Goal: Information Seeking & Learning: Compare options

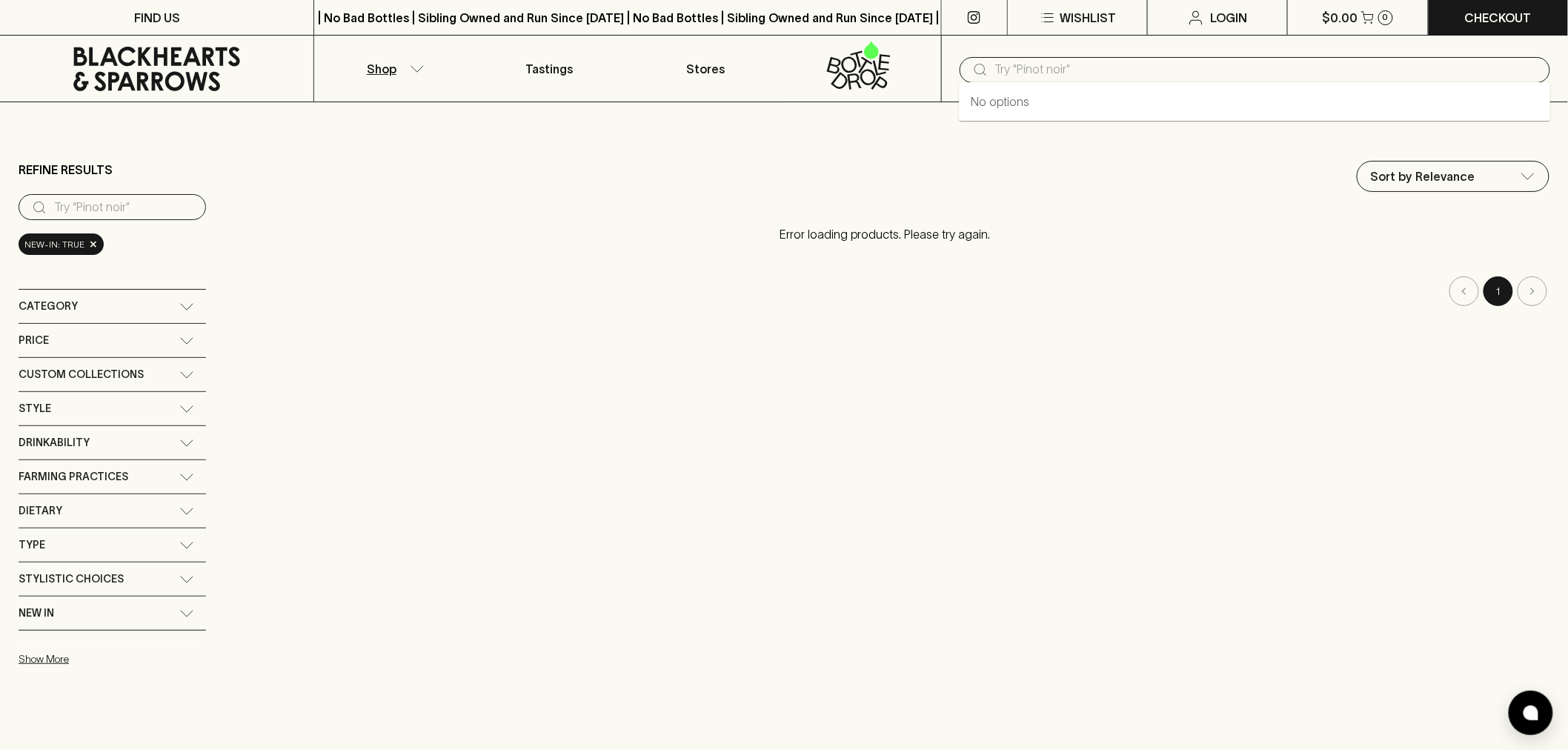
click at [1032, 70] on input "text" at bounding box center [1266, 69] width 543 height 23
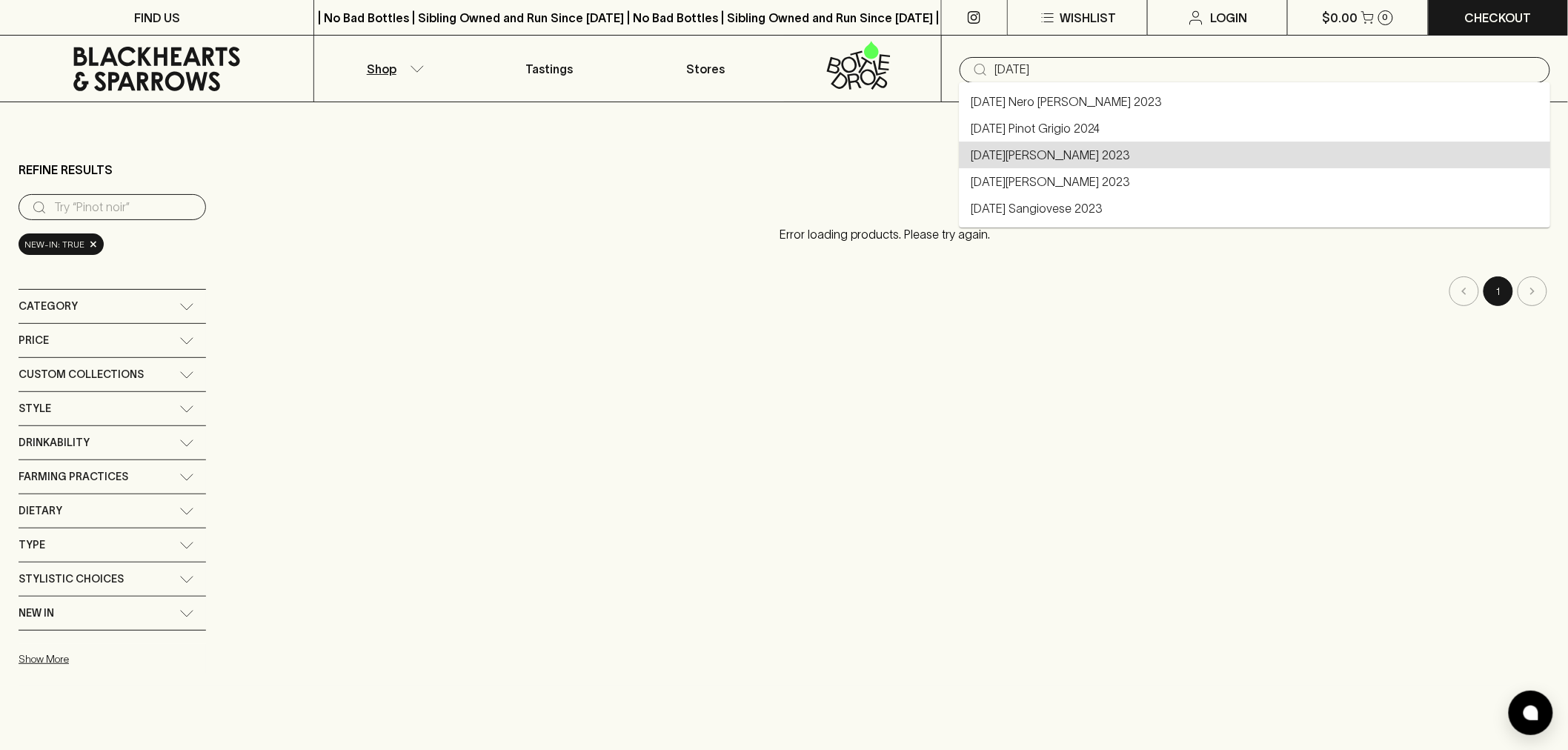
type input "Pasqua Rosato 2023"
type input "pasqua"
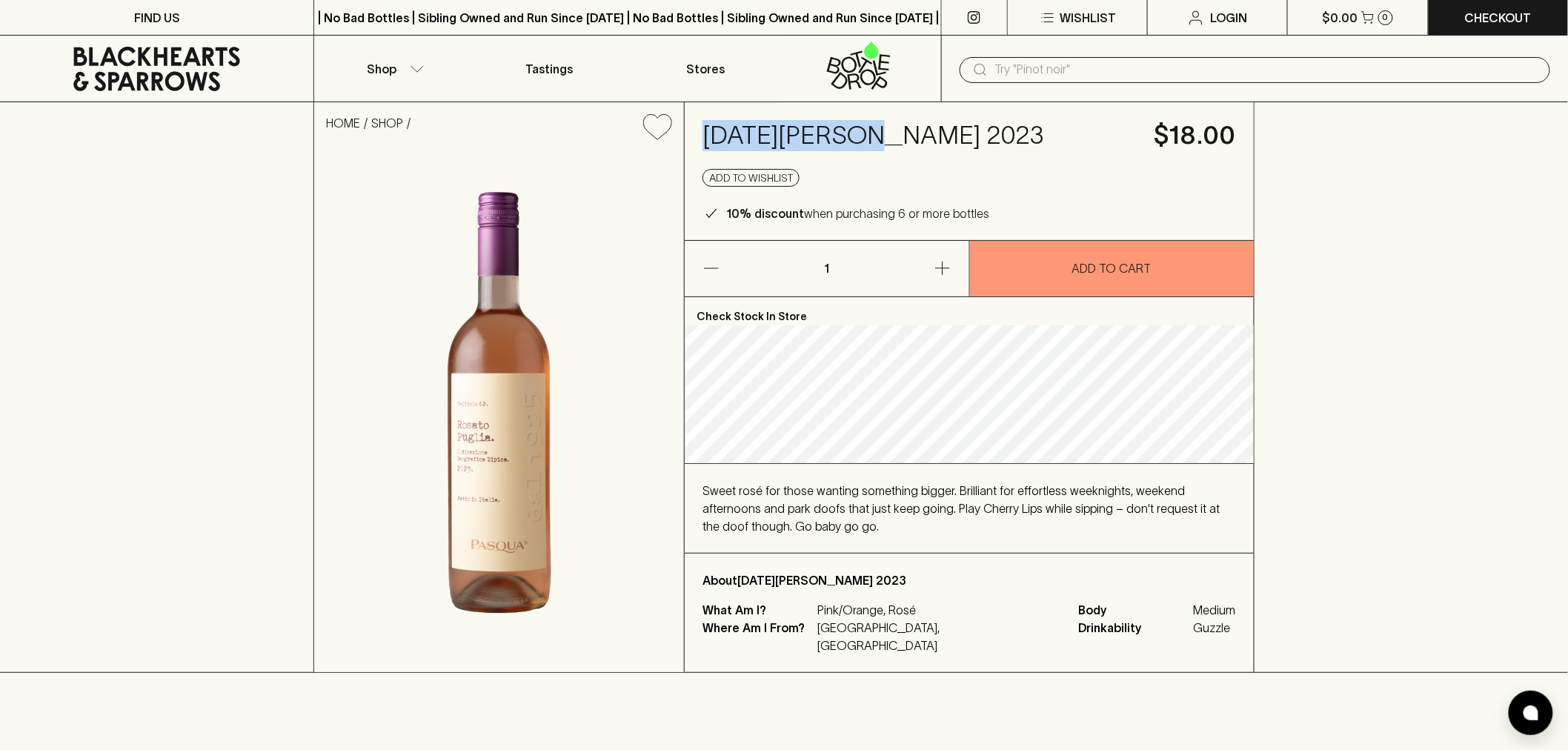
drag, startPoint x: 701, startPoint y: 135, endPoint x: 867, endPoint y: 141, distance: 166.1
click at [867, 141] on h4 "Pasqua Rosato 2023" at bounding box center [920, 136] width 435 height 31
copy h4 "Pasqua Rosato"
click at [972, 135] on h4 "Pasqua Rosato 2023" at bounding box center [920, 136] width 435 height 31
click at [1026, 73] on input "text" at bounding box center [1266, 69] width 543 height 23
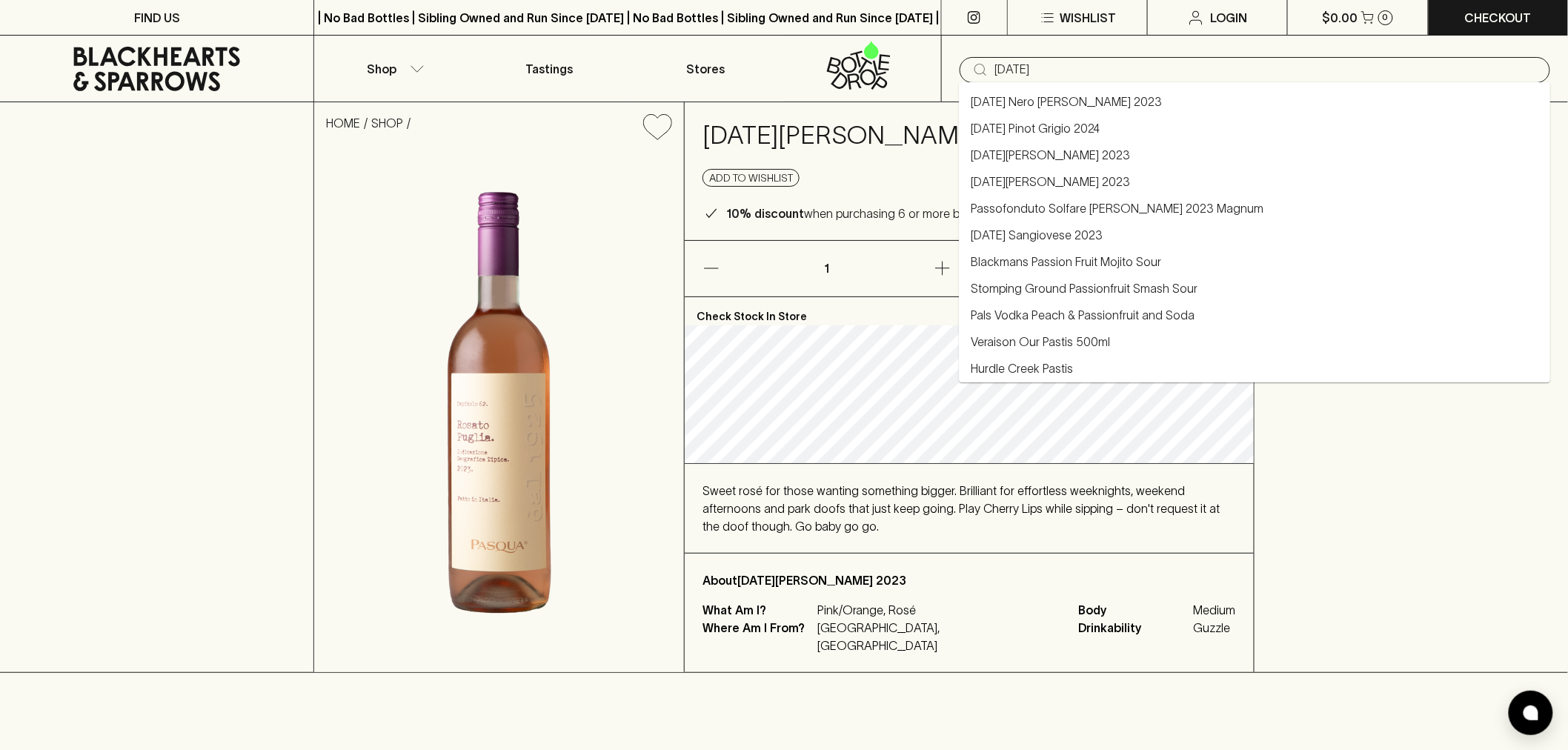
type input "pasqua"
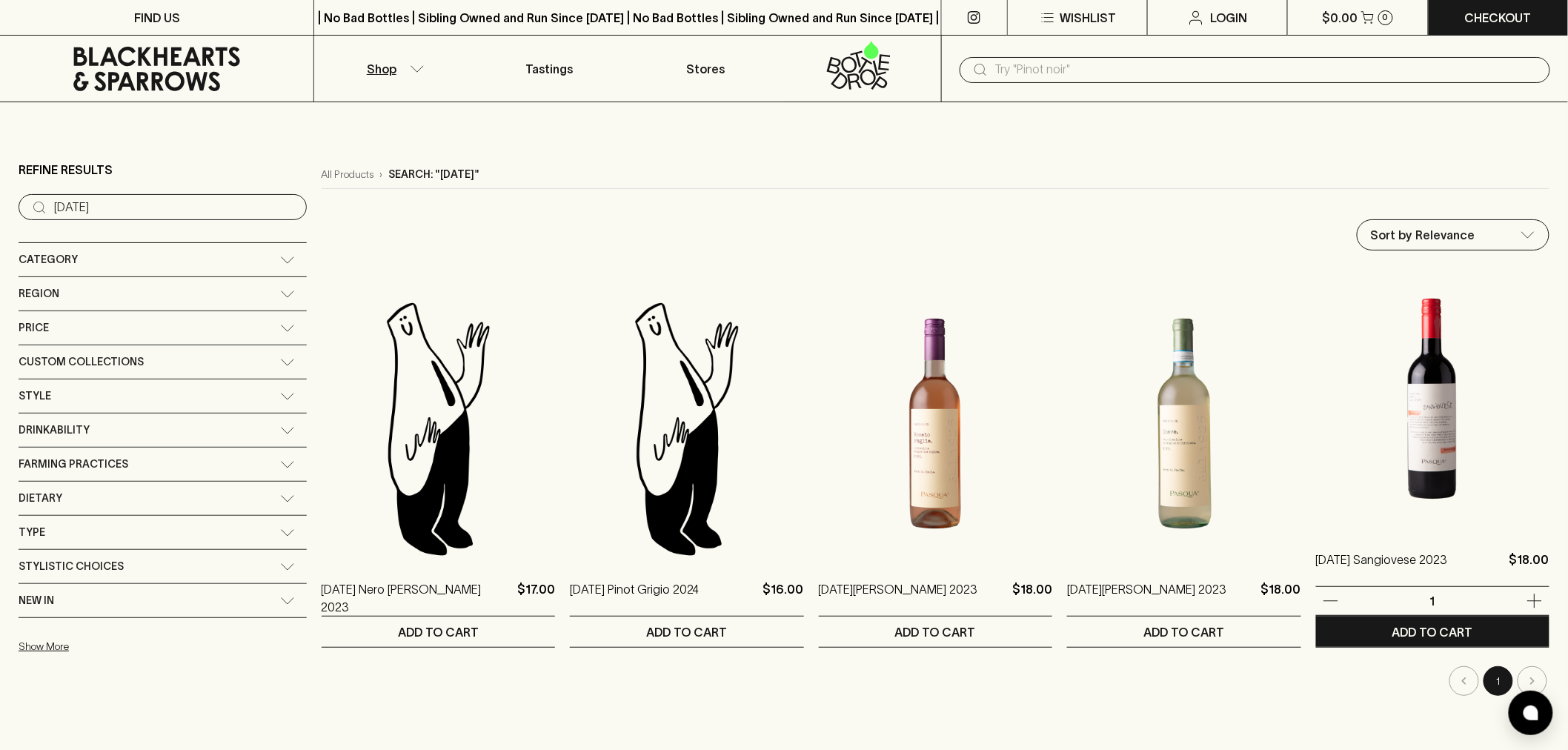
click at [1423, 435] on img at bounding box center [1433, 399] width 233 height 260
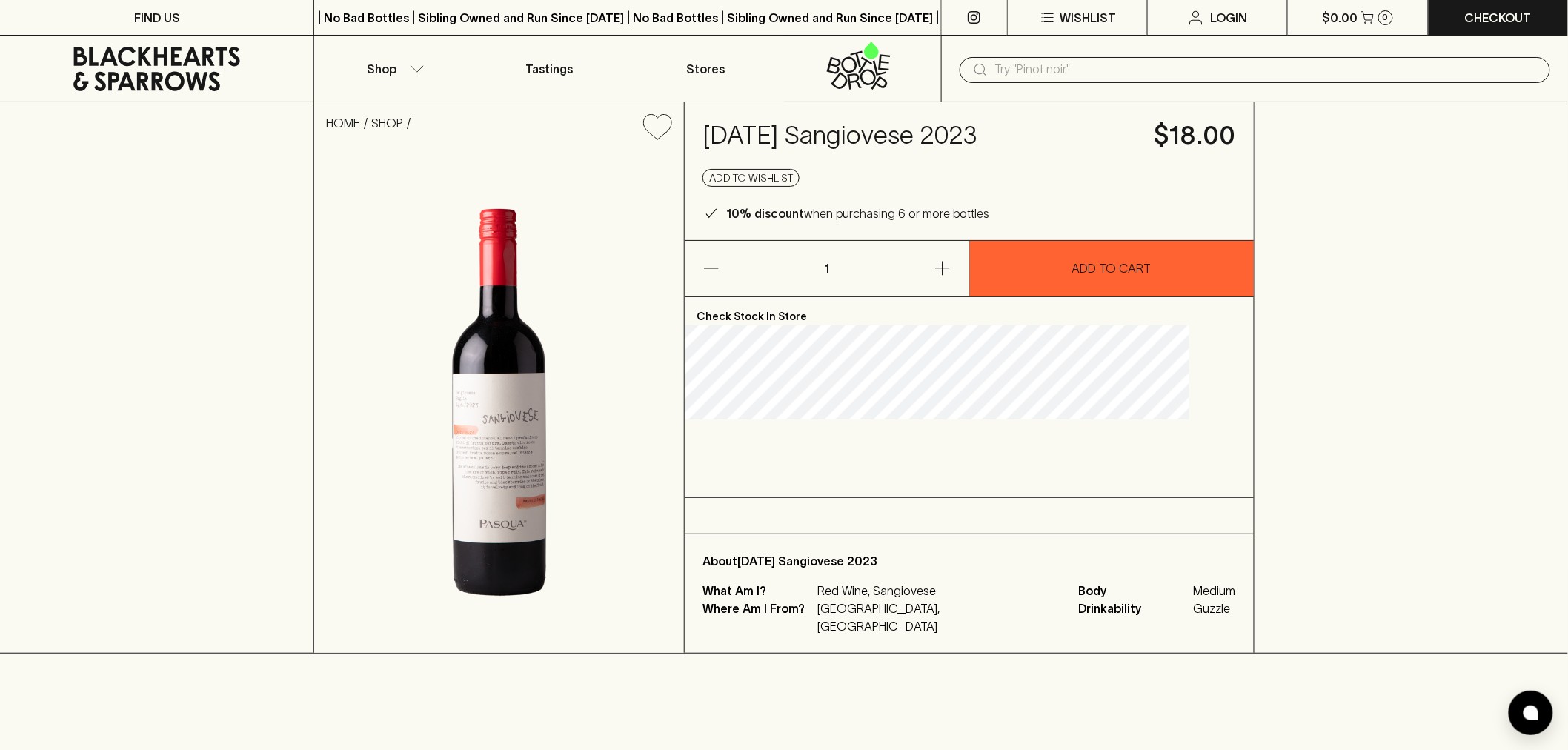
click at [524, 419] on img at bounding box center [499, 402] width 370 height 501
click at [127, 70] on icon at bounding box center [156, 69] width 291 height 45
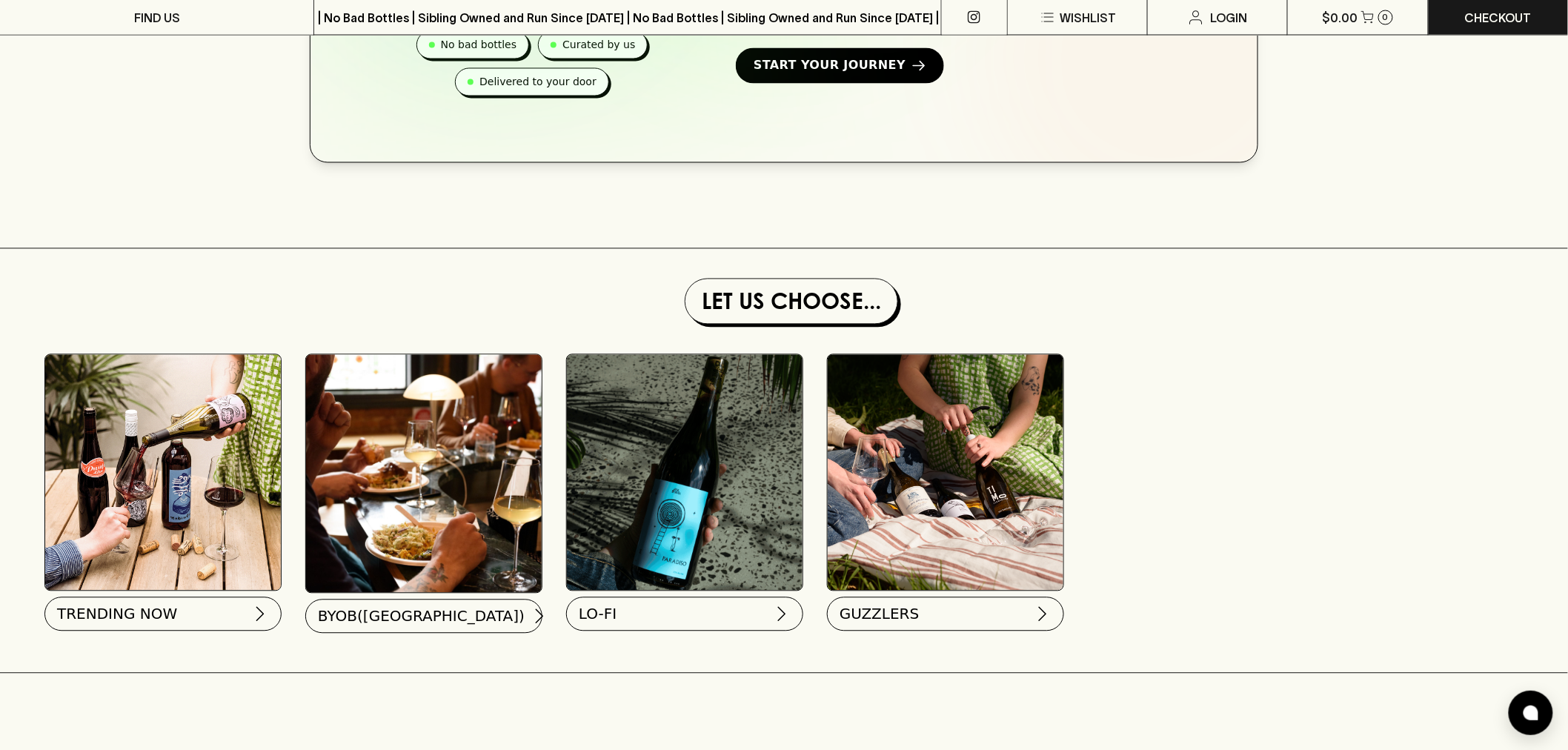
scroll to position [1235, 0]
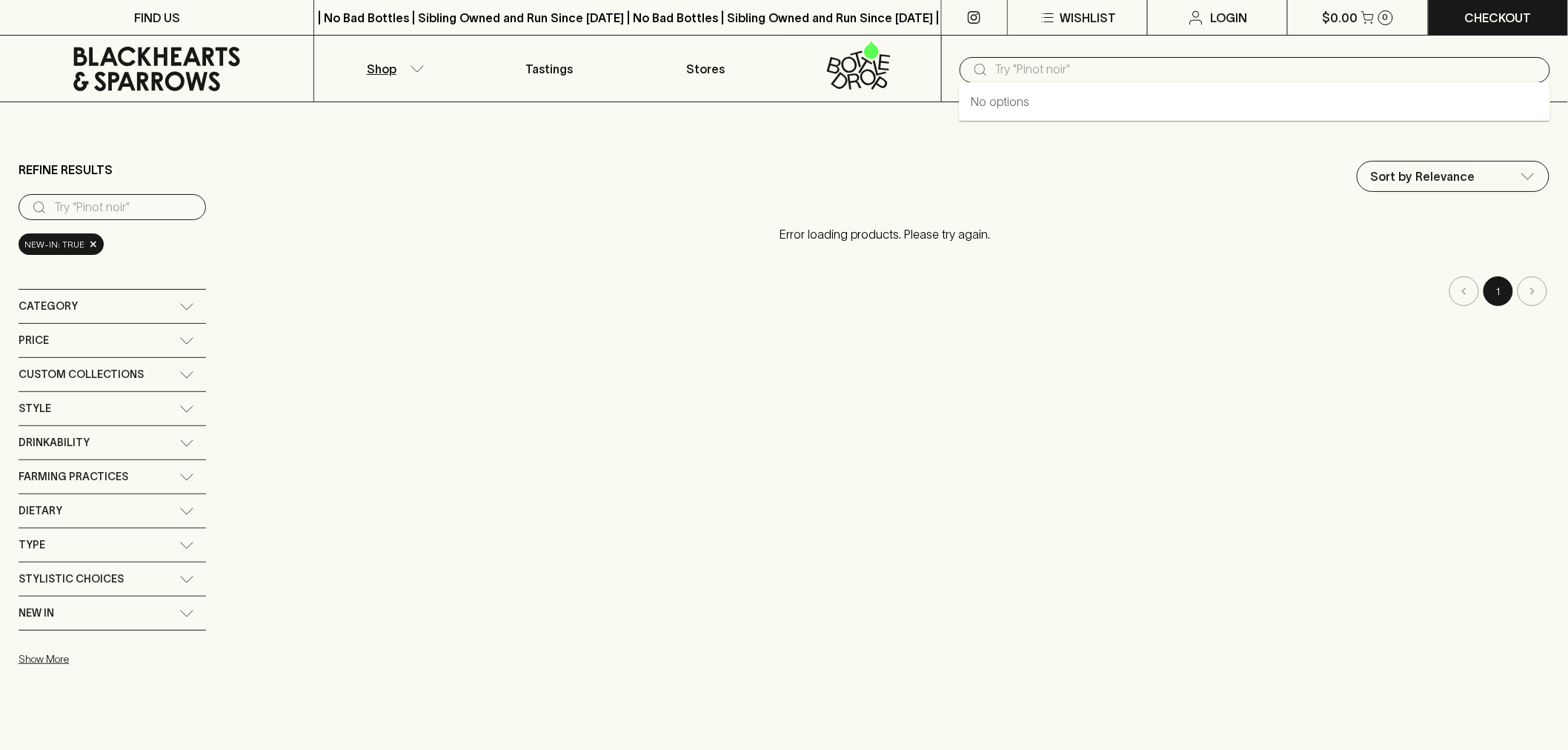
click at [1131, 70] on input "text" at bounding box center [1266, 69] width 543 height 23
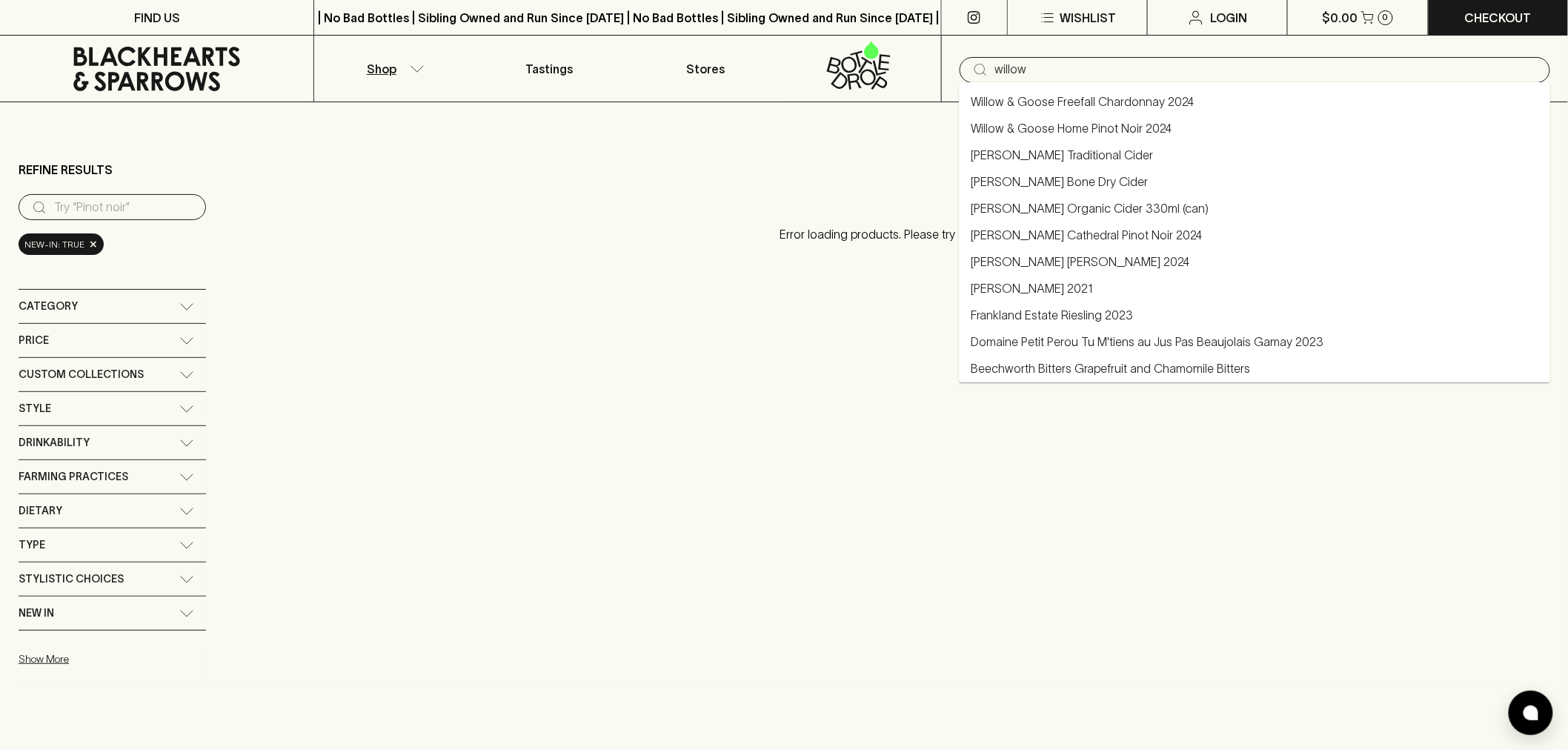
type input "willow"
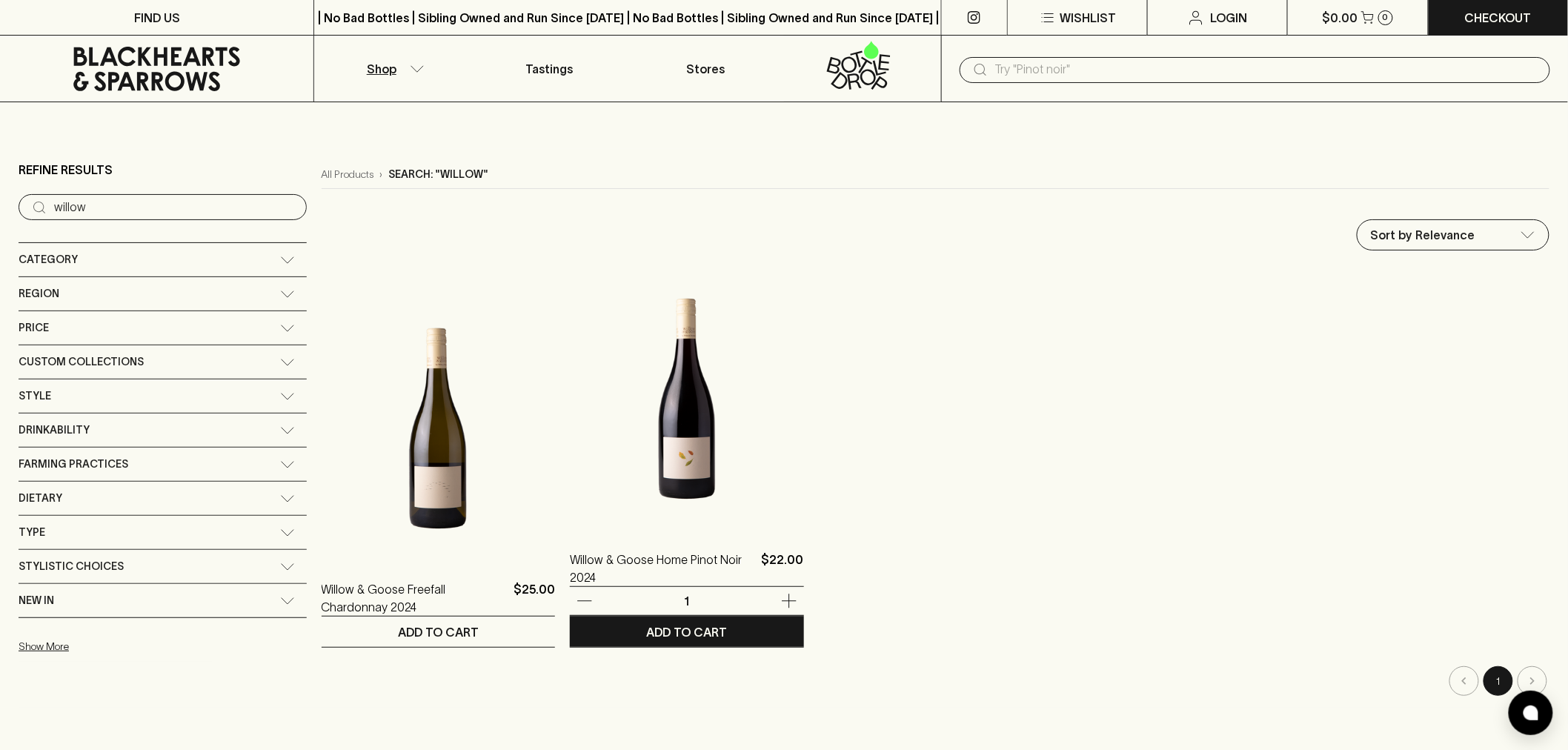
click at [622, 464] on img at bounding box center [687, 399] width 233 height 260
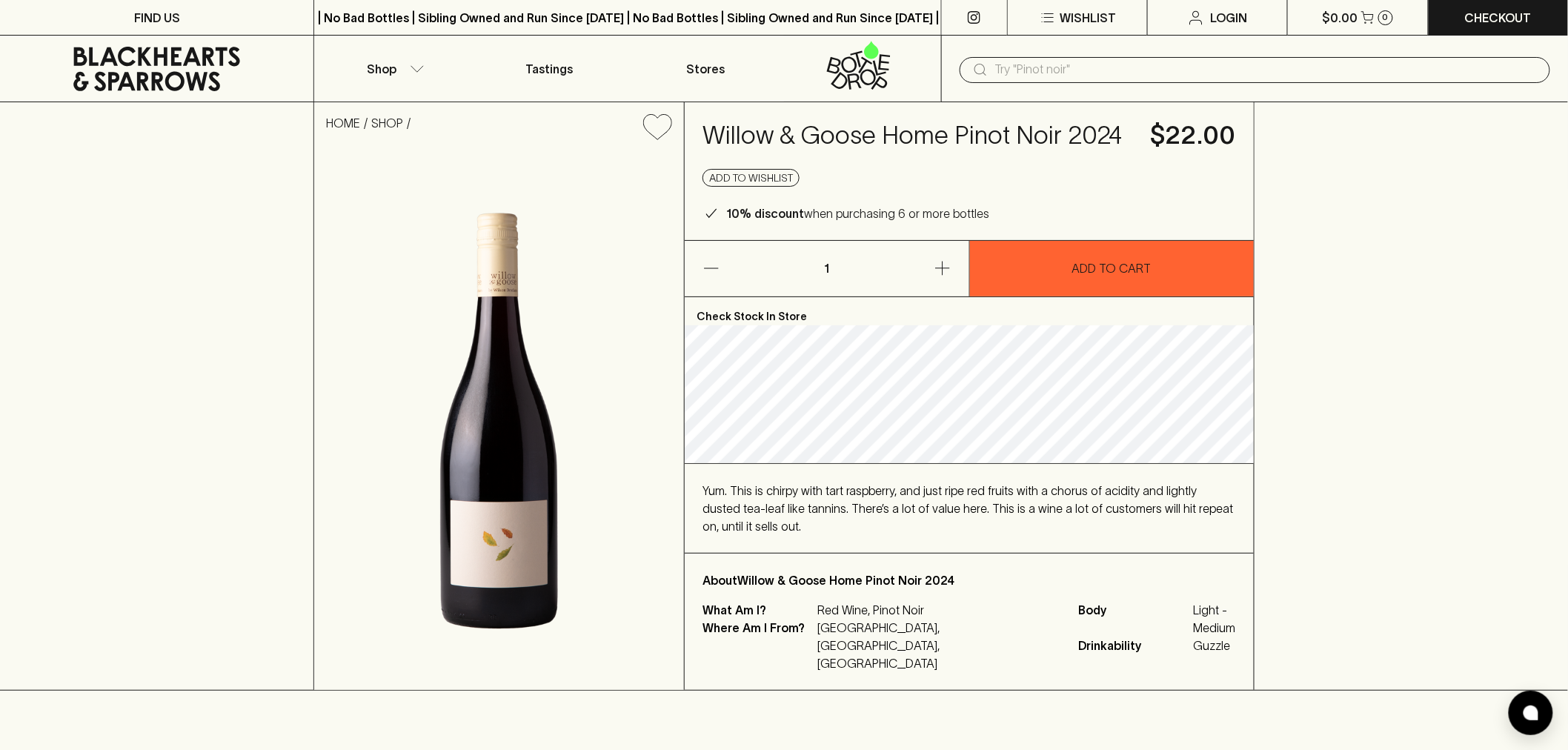
click at [817, 517] on div "Yum. This is chirpy with tart raspberry, and just ripe red fruits with a chorus…" at bounding box center [969, 507] width 533 height 53
click at [189, 80] on icon at bounding box center [157, 69] width 167 height 45
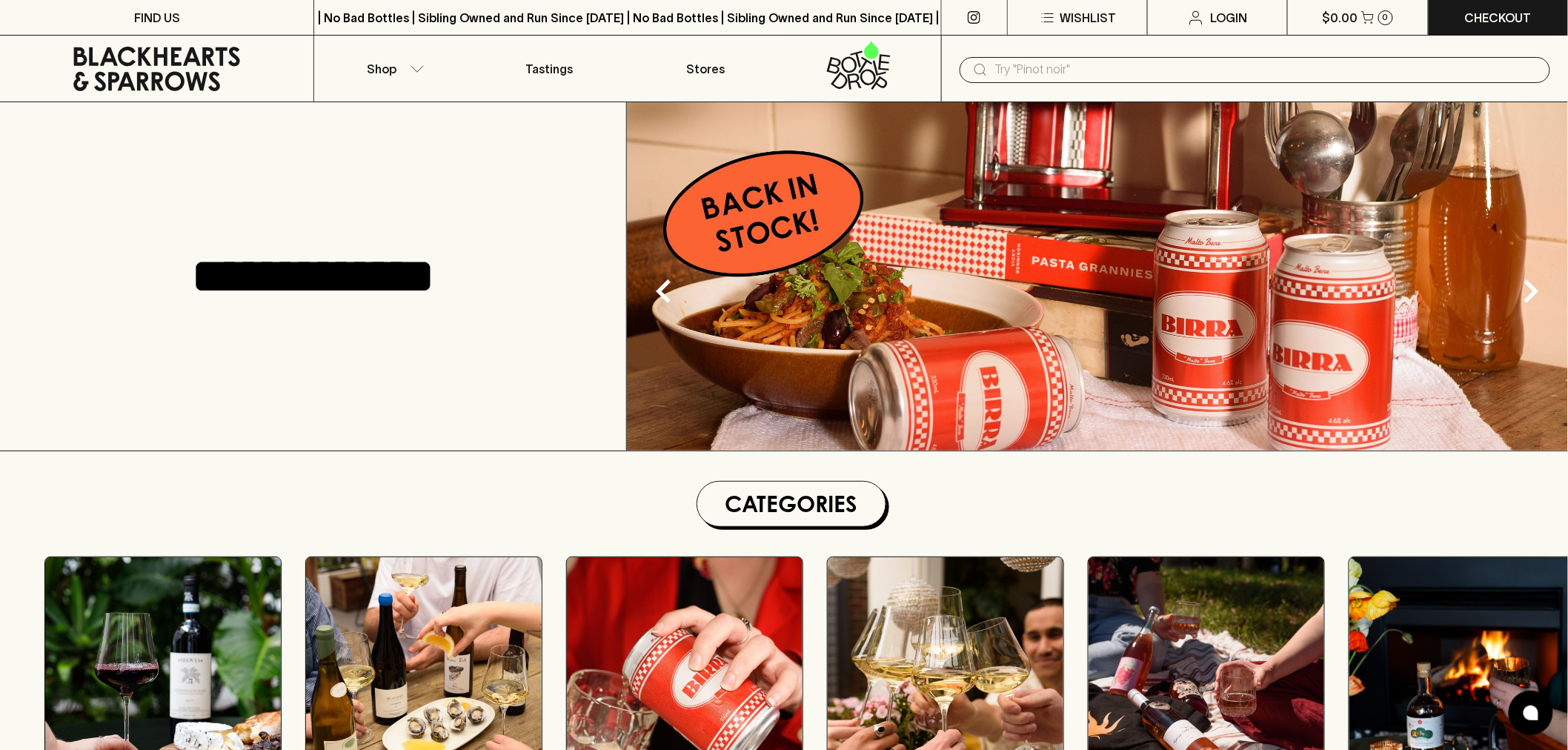
click at [1100, 59] on input "text" at bounding box center [1266, 69] width 543 height 23
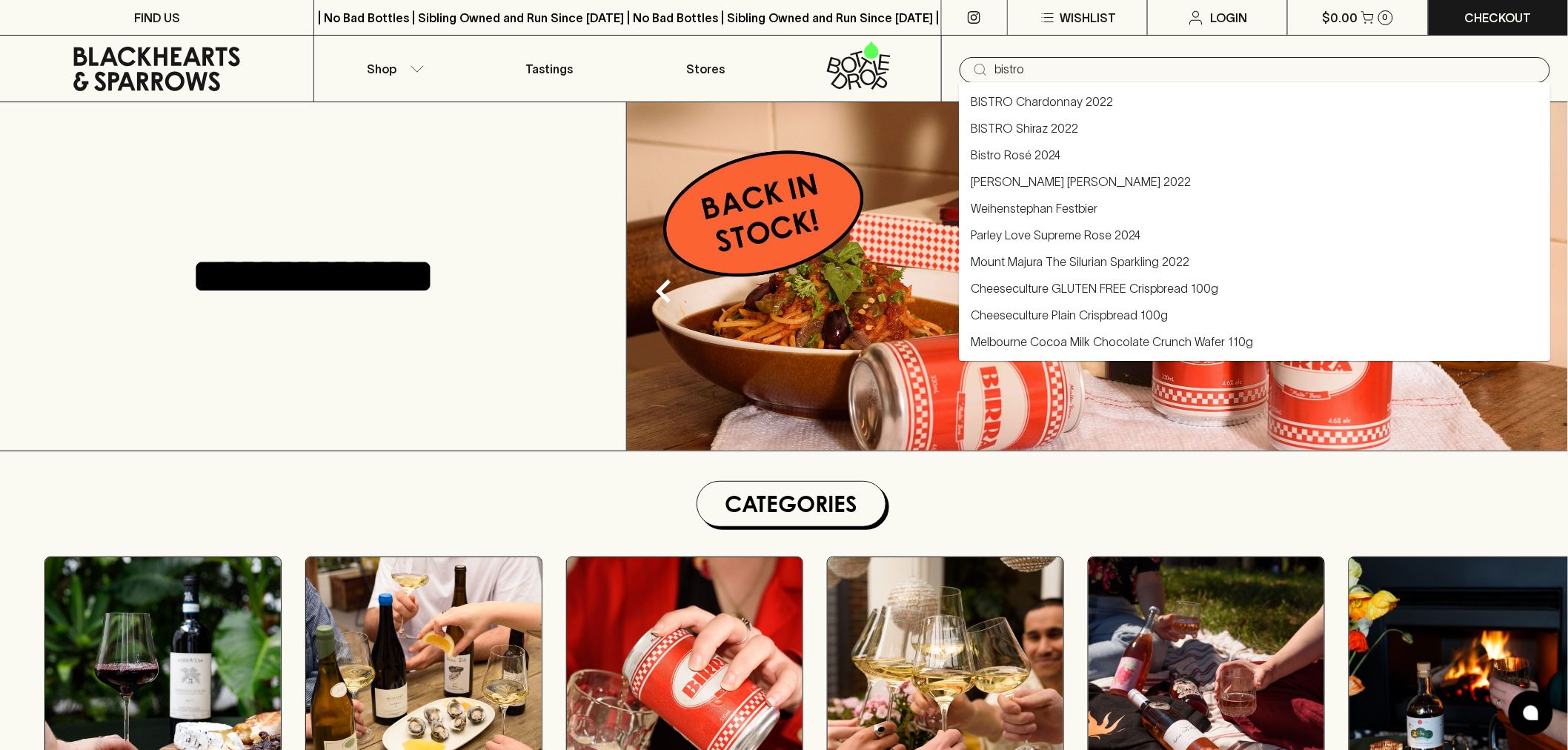
type input "bistro"
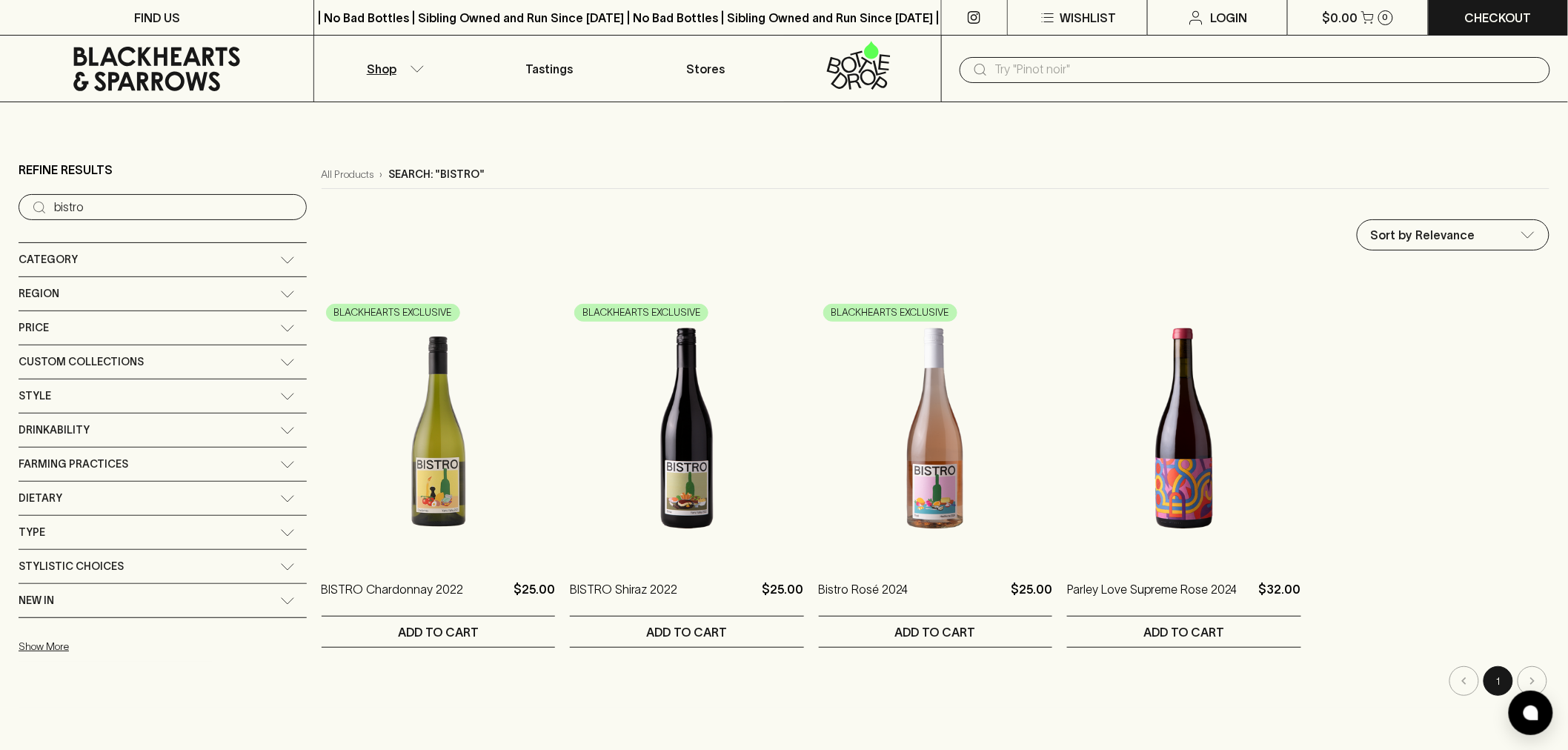
click at [1108, 57] on div "​" at bounding box center [1255, 70] width 591 height 26
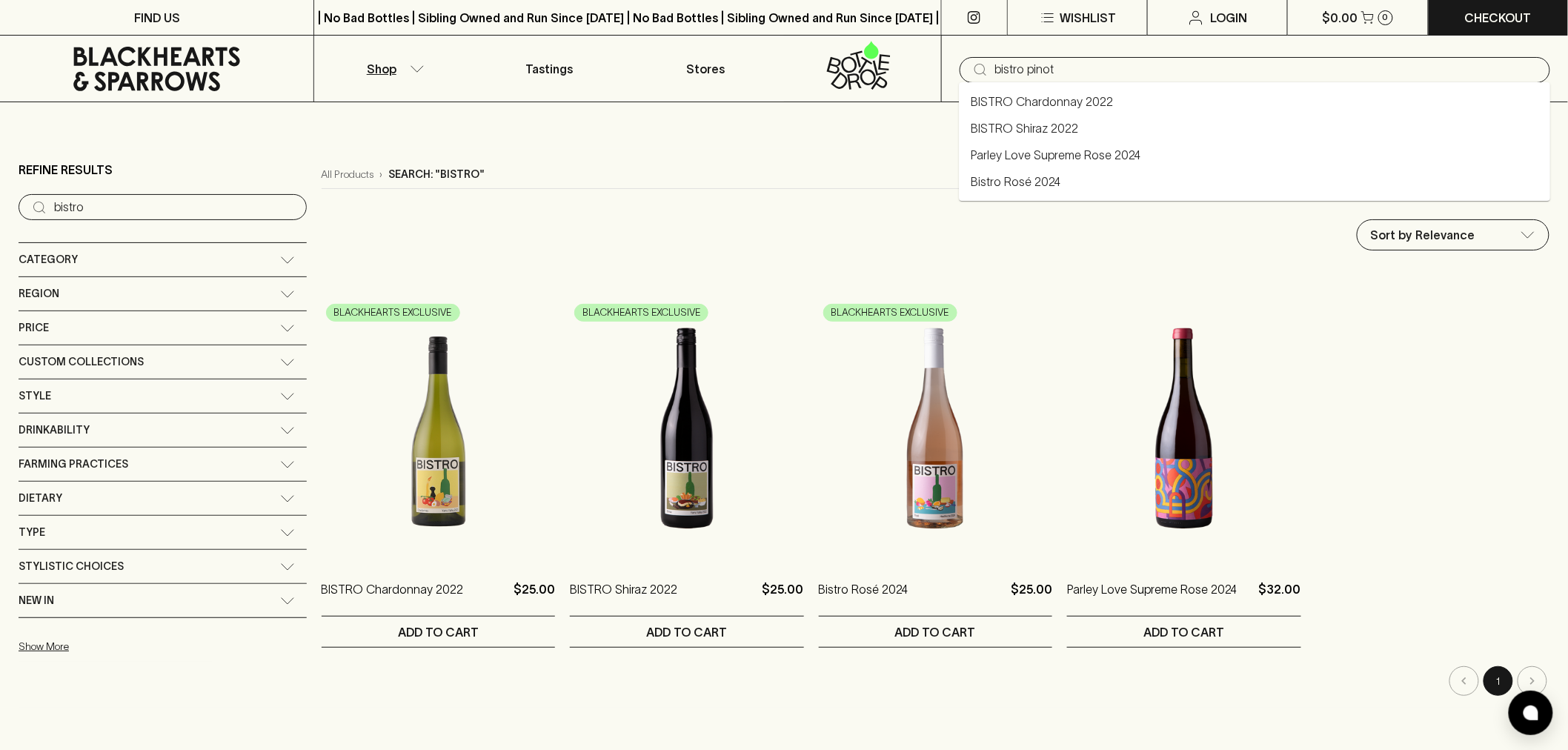
type input "bistro pinot"
